Goal: Task Accomplishment & Management: Check status

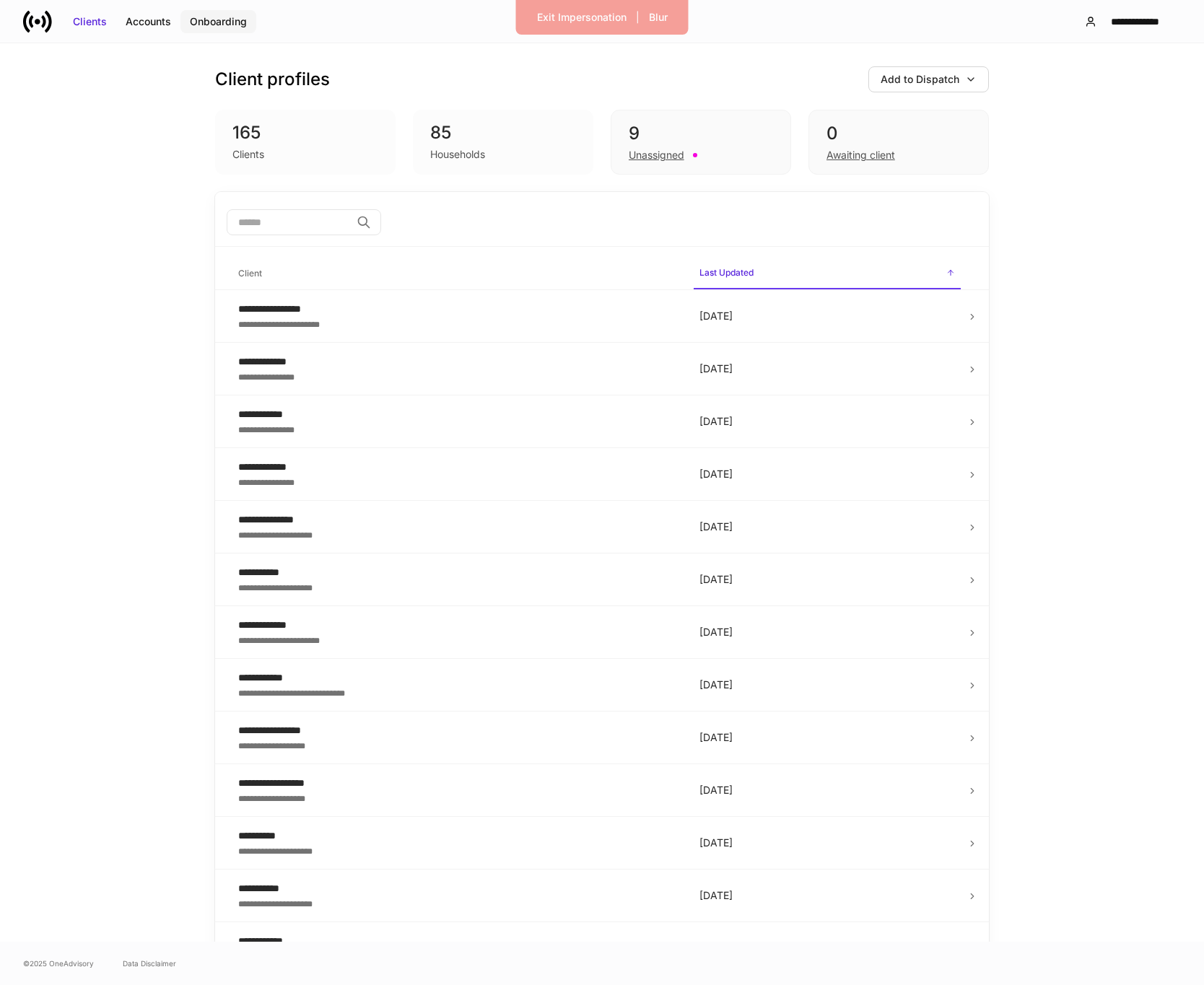
click at [212, 28] on div "Onboarding" at bounding box center [218, 21] width 57 height 14
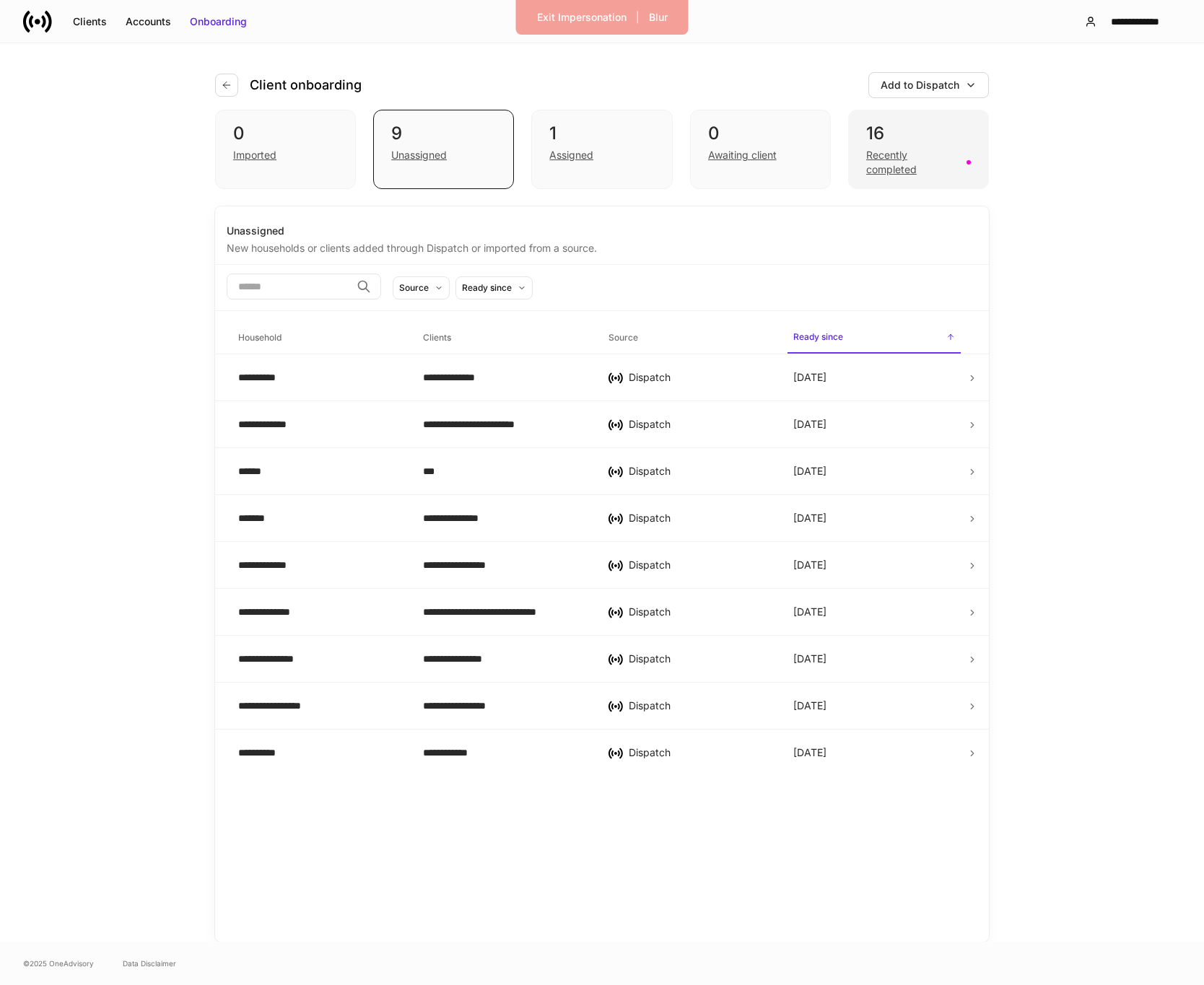
click at [930, 177] on div "16 Recently completed" at bounding box center [918, 149] width 141 height 79
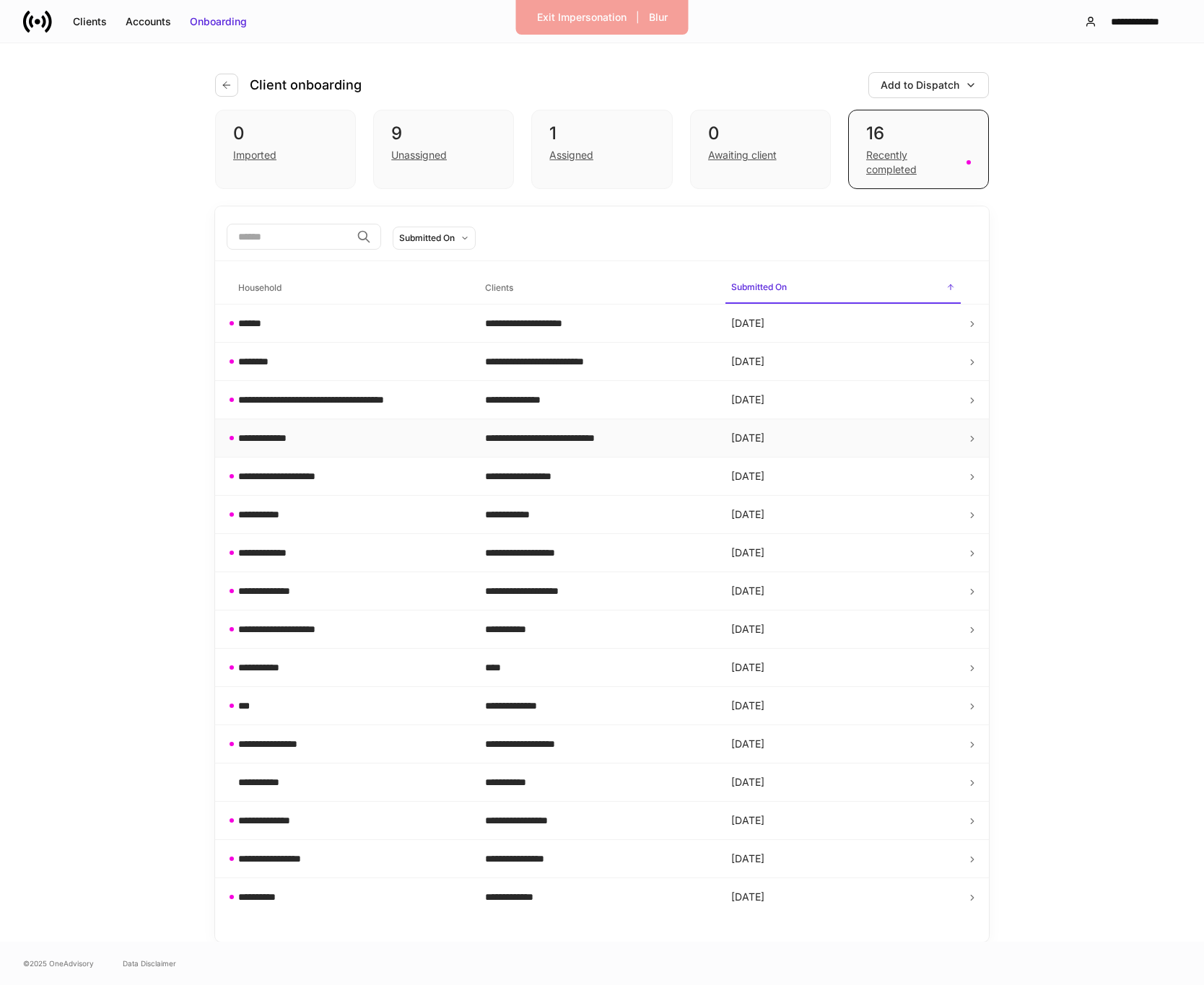
click at [740, 445] on td "[DATE]" at bounding box center [842, 438] width 247 height 38
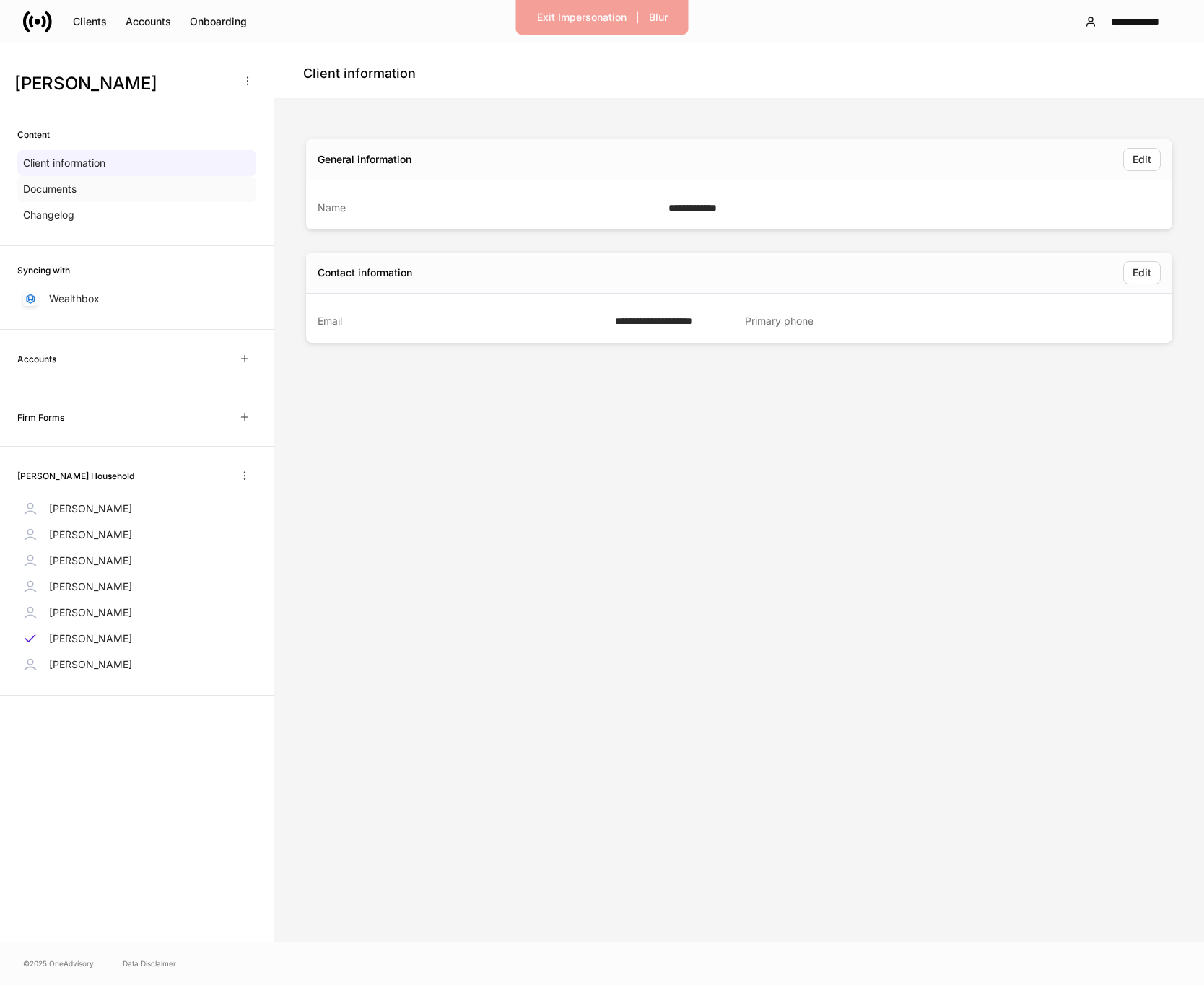
click at [79, 191] on div "Documents" at bounding box center [136, 189] width 239 height 26
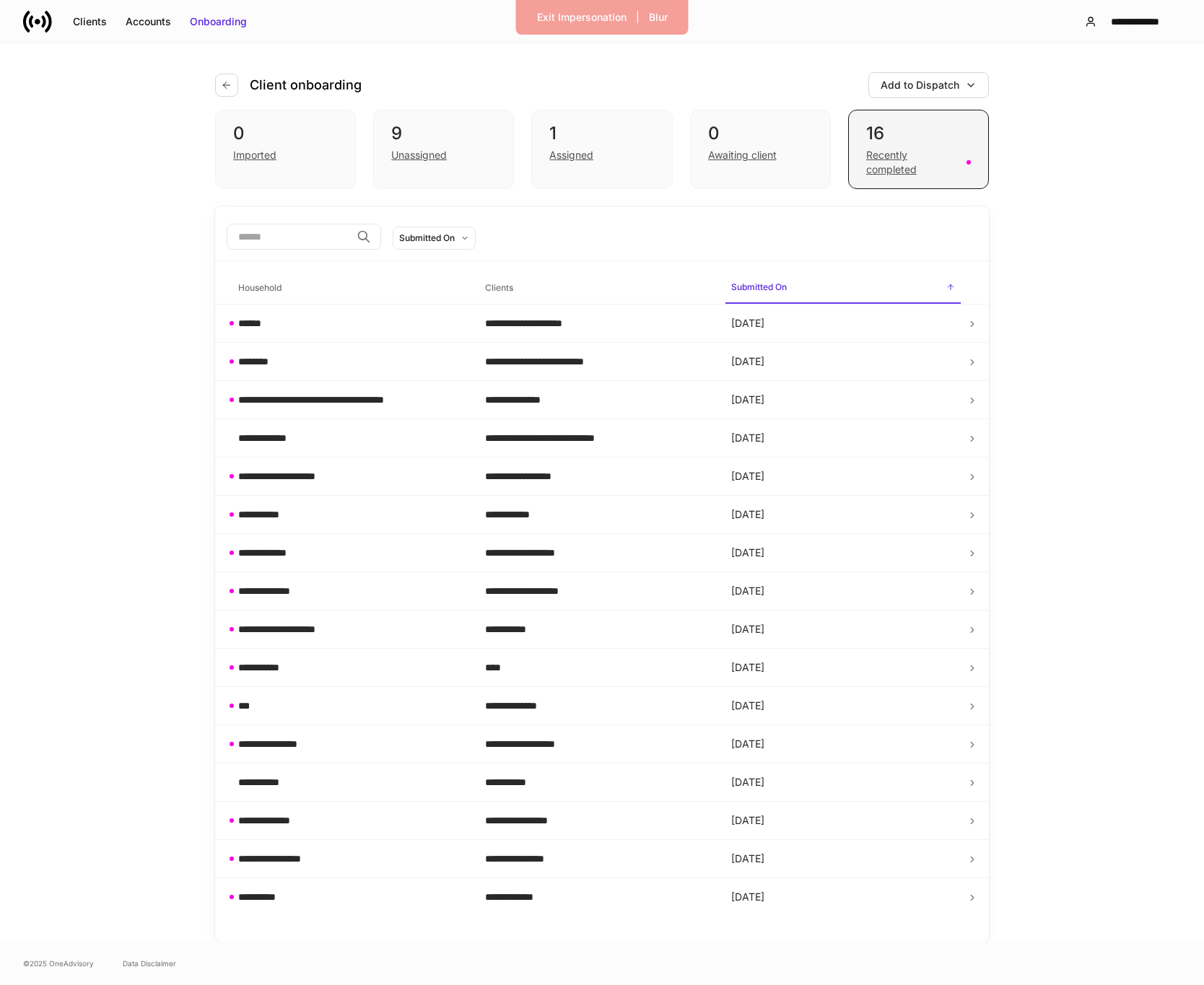
click at [914, 167] on div "Recently completed" at bounding box center [912, 162] width 92 height 29
click at [752, 410] on td "[DATE]" at bounding box center [842, 400] width 247 height 38
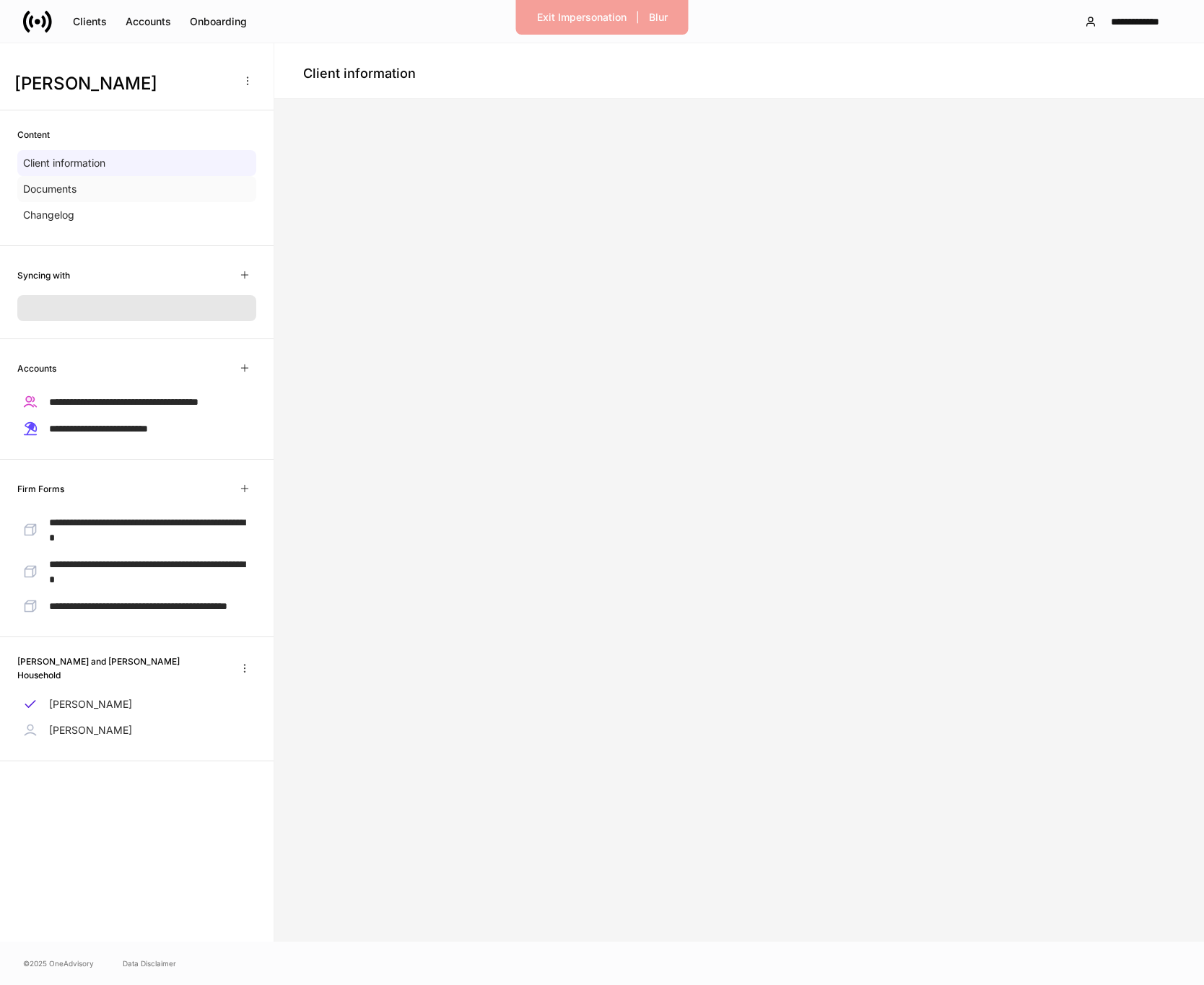
click at [119, 183] on div "Documents" at bounding box center [136, 189] width 239 height 26
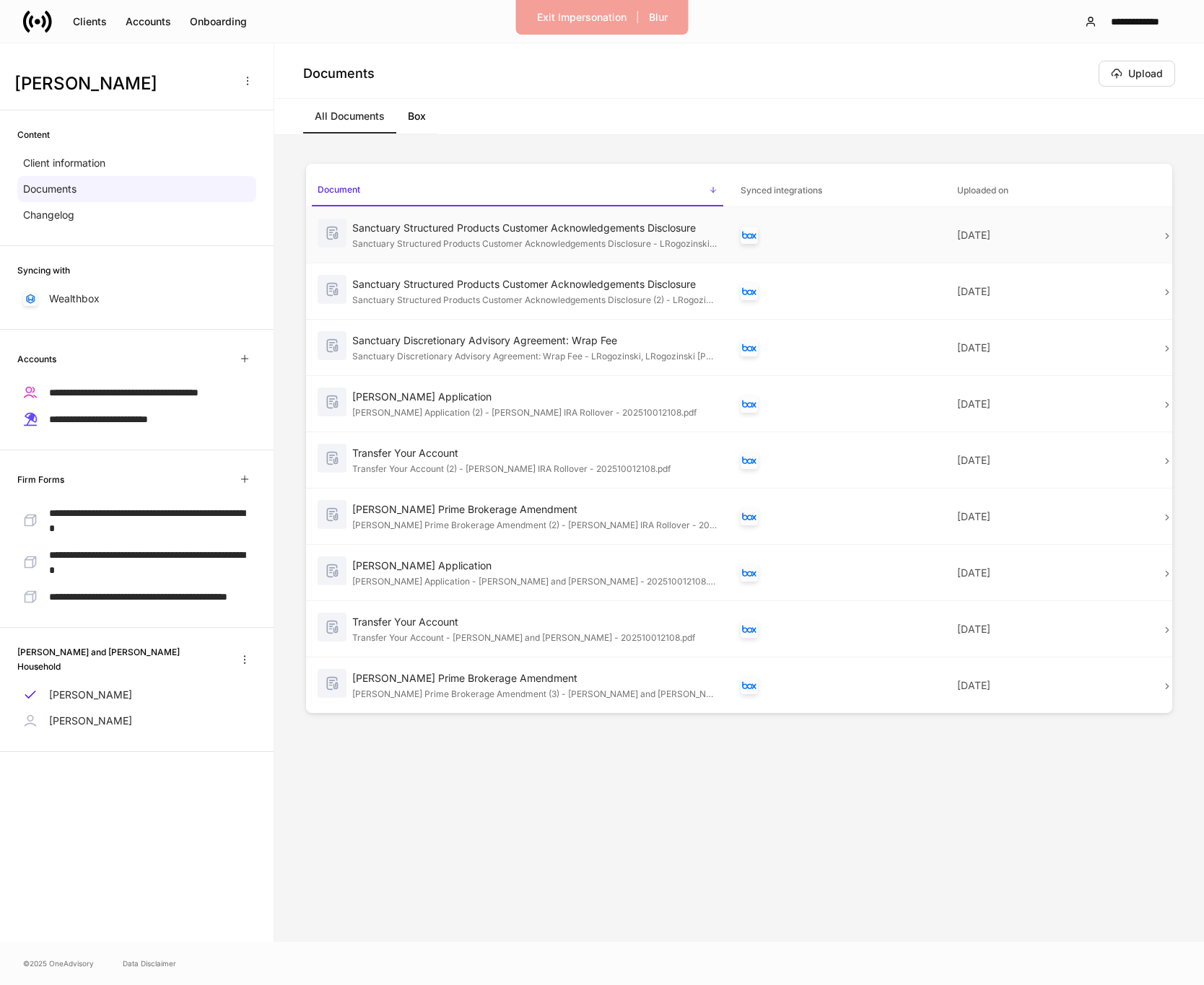
click at [523, 245] on div "Sanctuary Structured Products Customer Acknowledgements Disclosure - LRogozinsk…" at bounding box center [535, 242] width 365 height 14
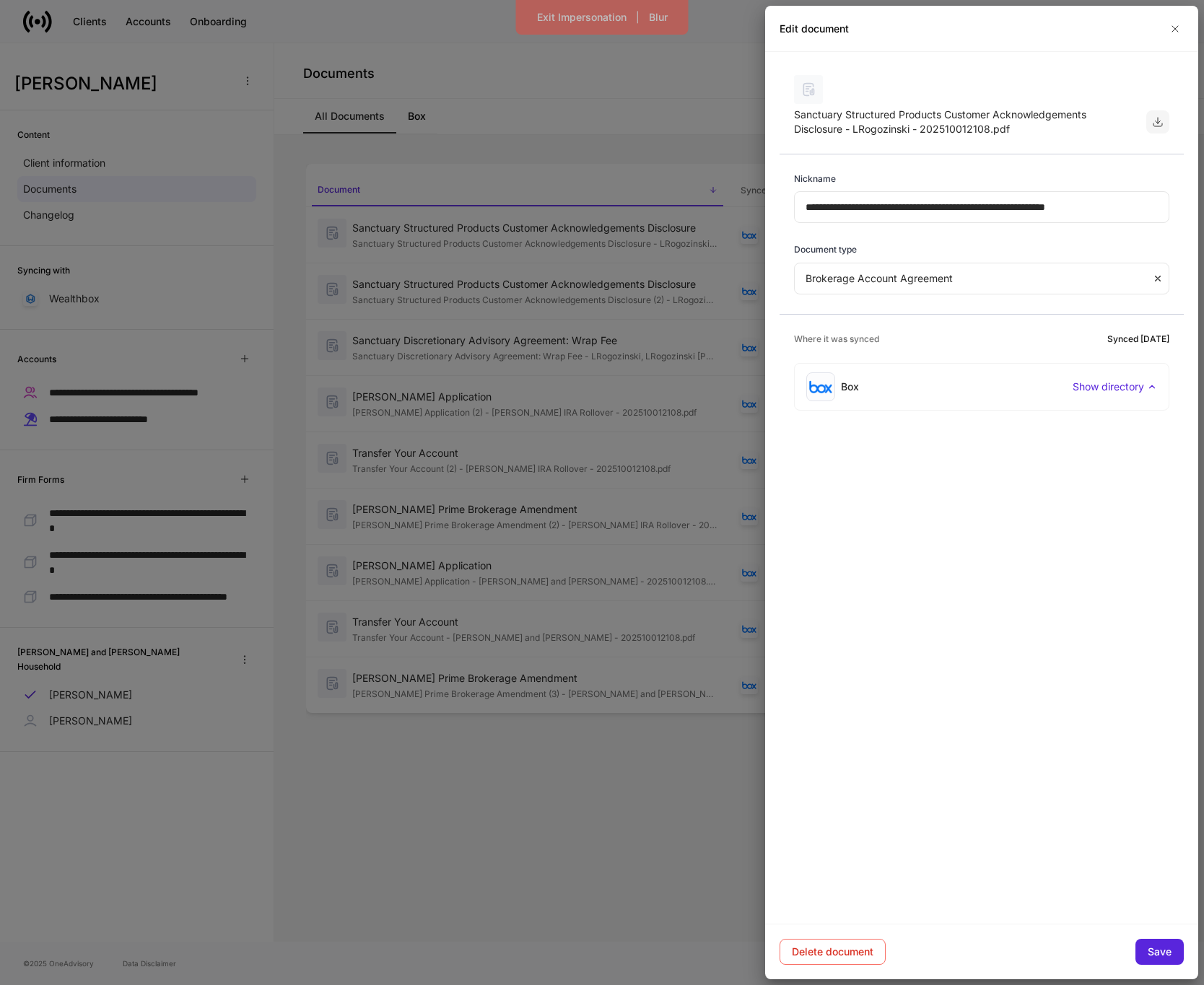
click at [1156, 125] on icon "button" at bounding box center [1157, 122] width 11 height 11
click at [1176, 25] on icon "button" at bounding box center [1174, 28] width 11 height 11
